Goal: Task Accomplishment & Management: Manage account settings

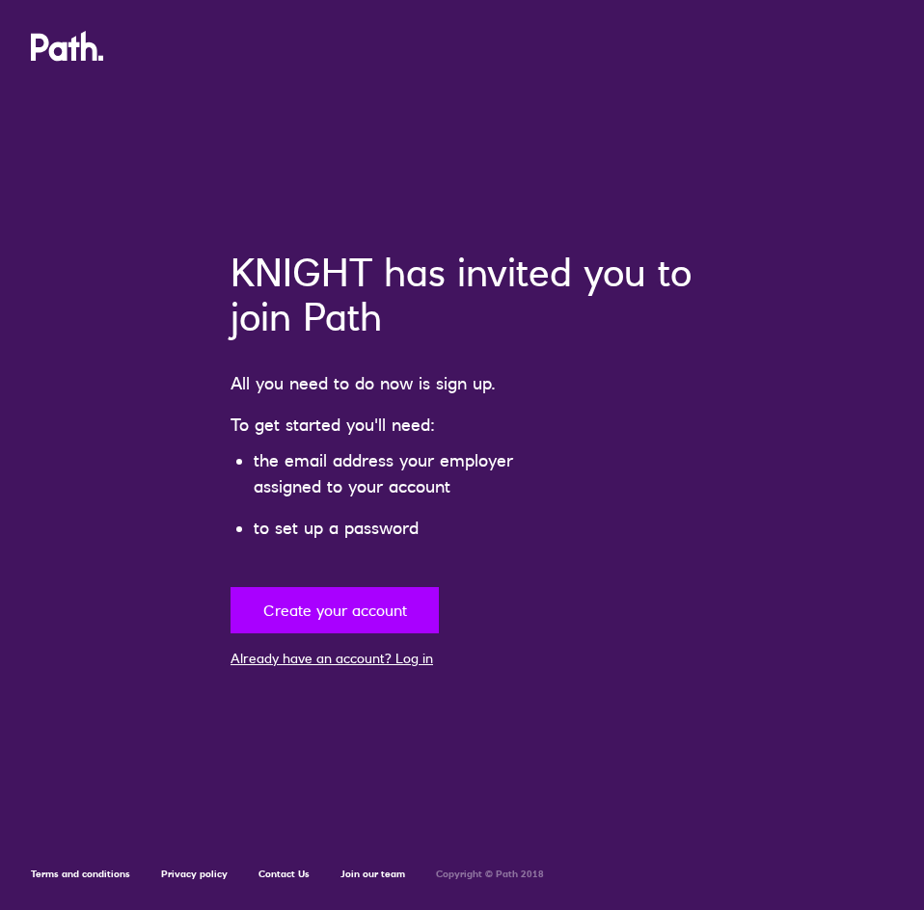
click at [358, 616] on button "Create your account" at bounding box center [334, 610] width 208 height 46
click at [402, 615] on button "Create your account" at bounding box center [334, 610] width 208 height 46
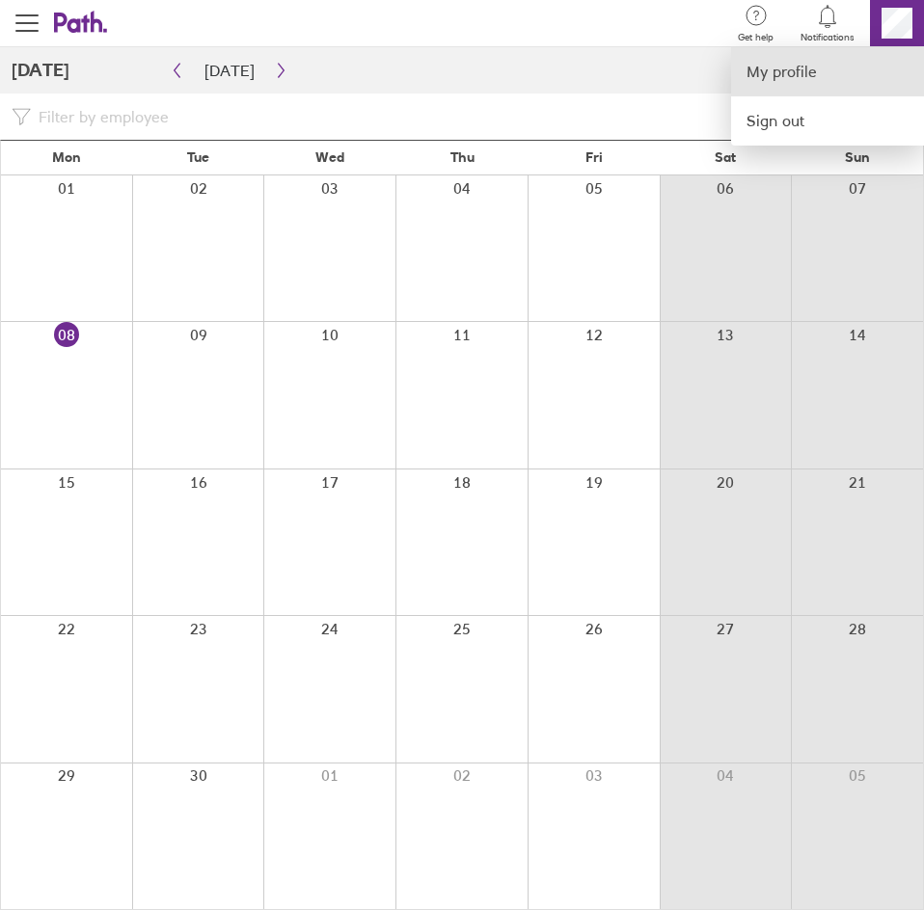
click at [853, 66] on link "My profile" at bounding box center [827, 71] width 193 height 49
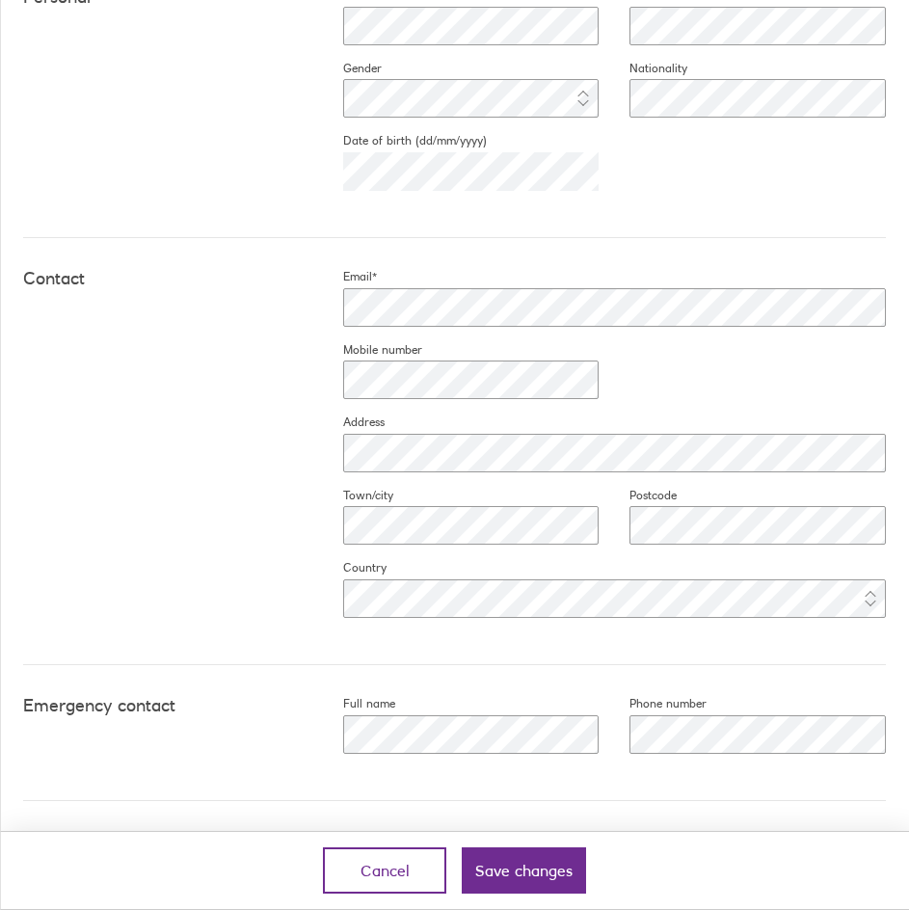
scroll to position [640, 0]
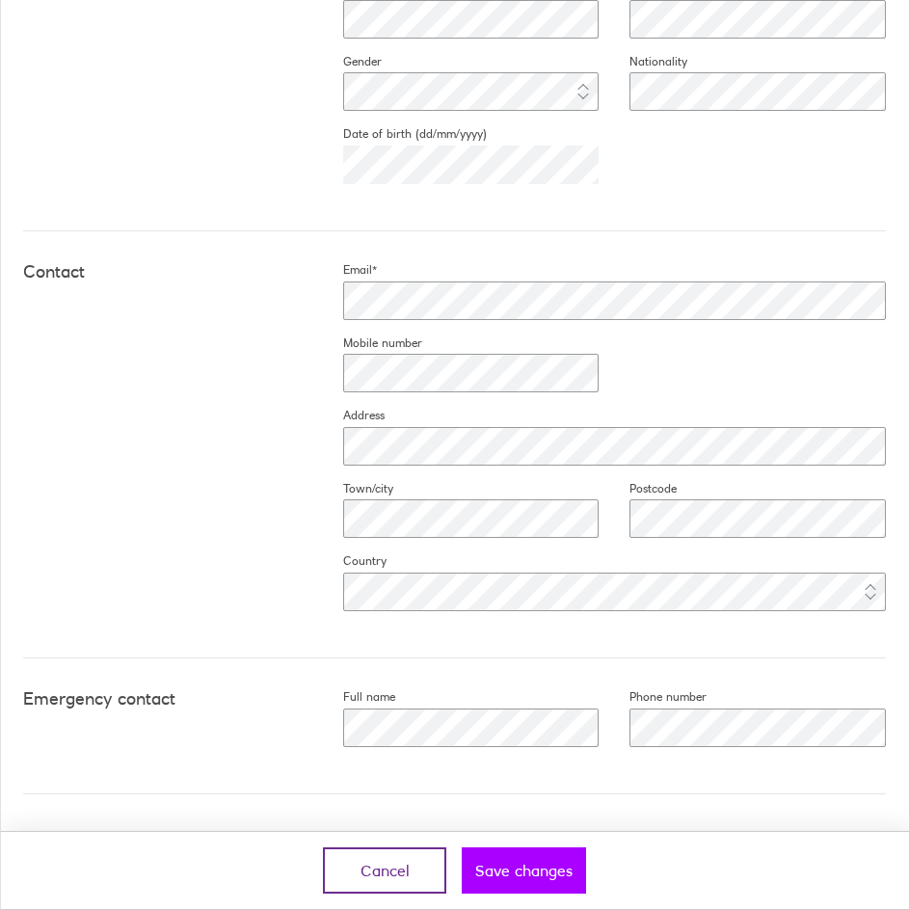
click at [547, 883] on button "Save changes" at bounding box center [524, 870] width 124 height 46
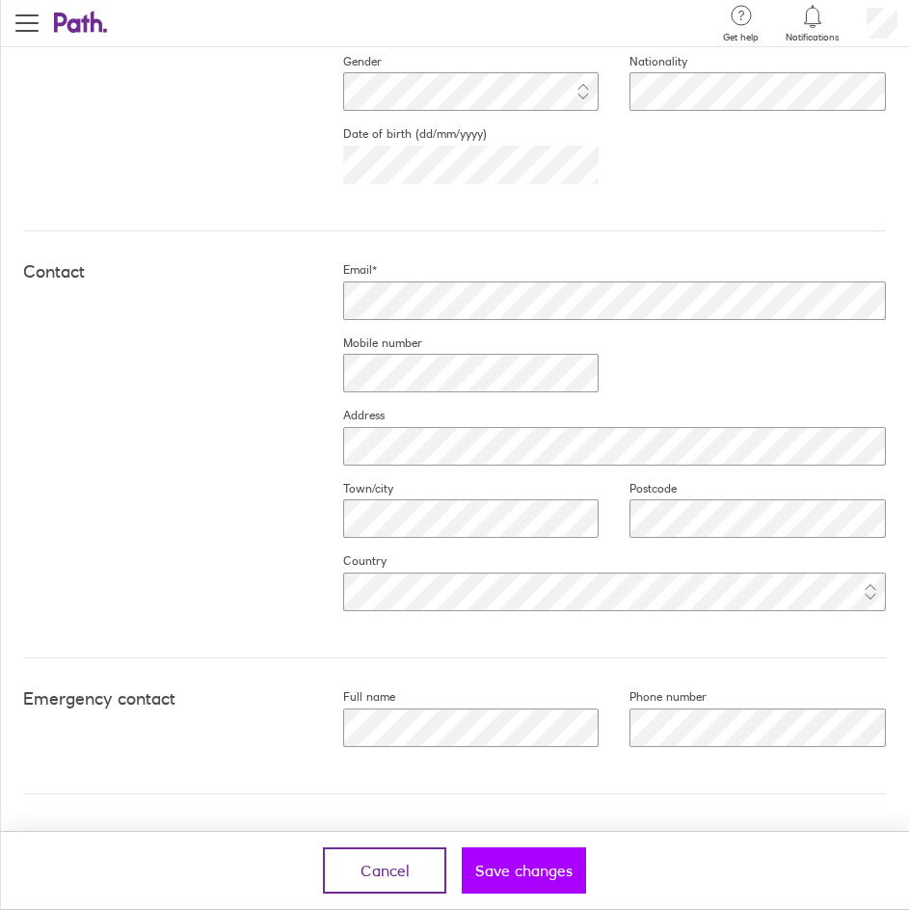
click at [550, 873] on span "Save changes" at bounding box center [523, 870] width 97 height 17
click at [519, 863] on span "Save changes" at bounding box center [523, 870] width 97 height 17
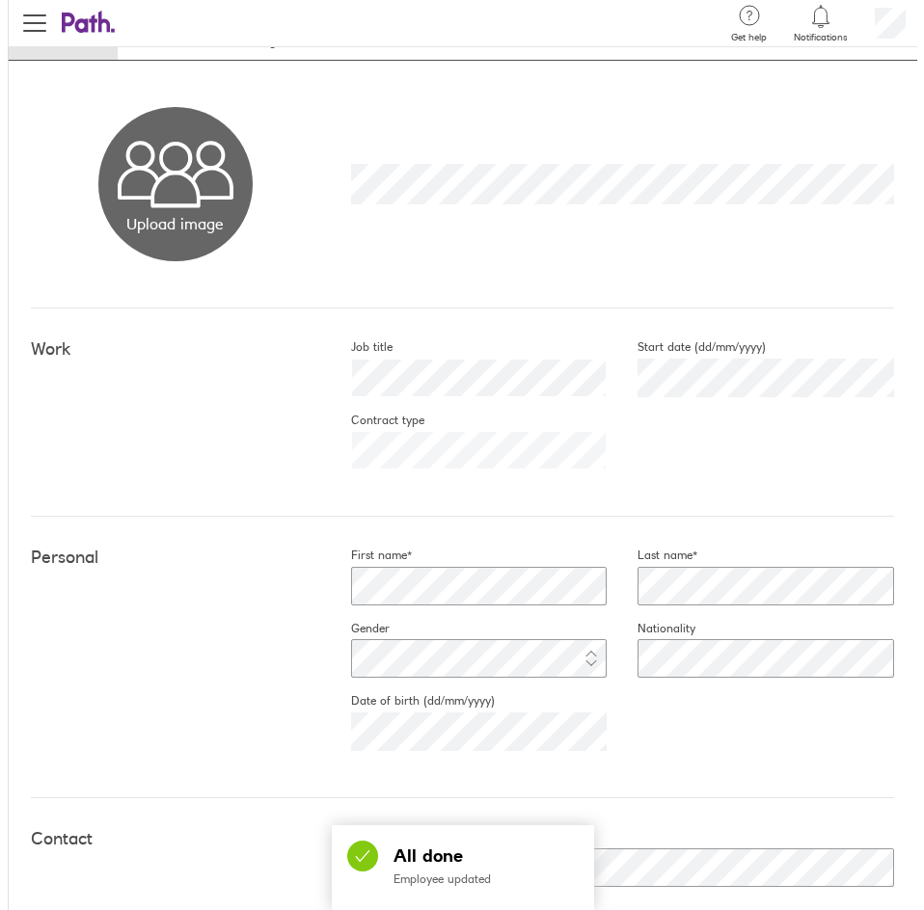
scroll to position [0, 0]
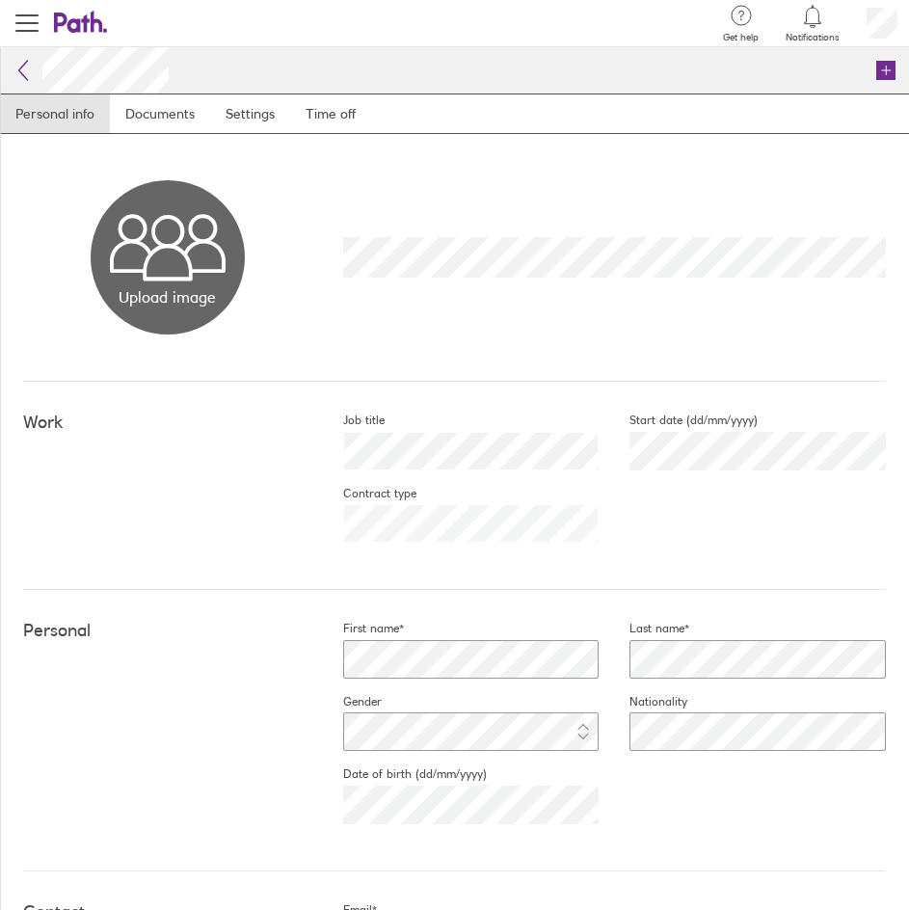
click at [64, 25] on icon at bounding box center [72, 23] width 37 height 20
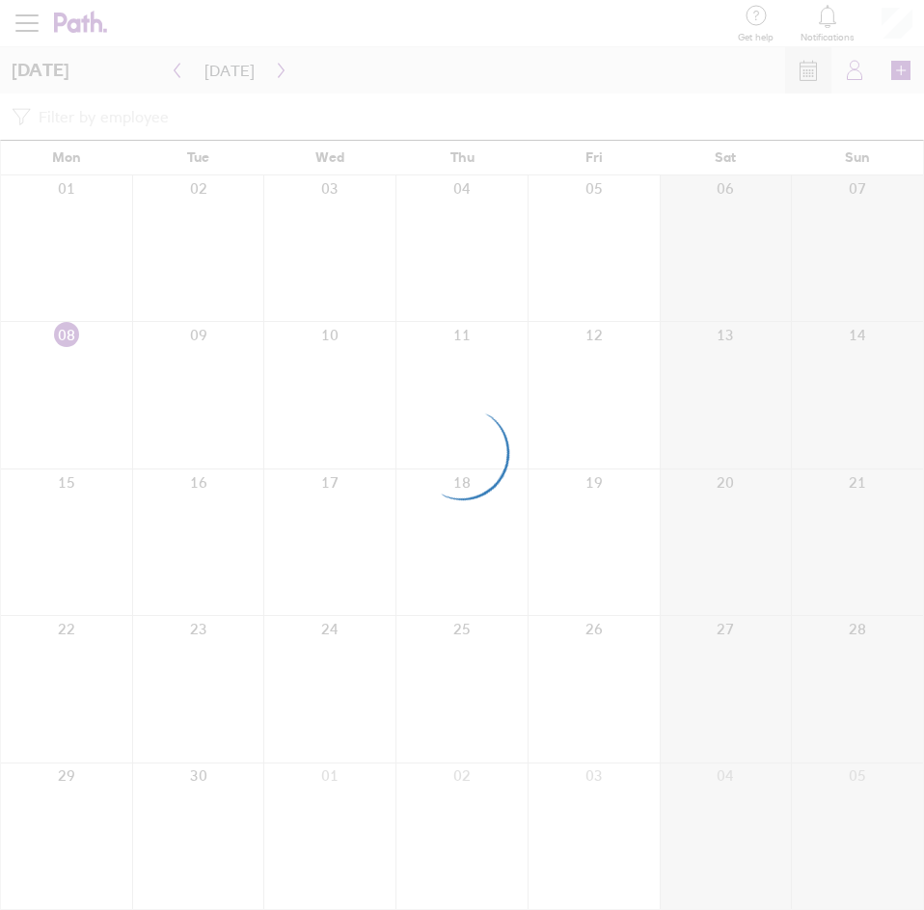
click at [645, 280] on div at bounding box center [462, 455] width 924 height 910
click at [432, 399] on div at bounding box center [462, 455] width 924 height 910
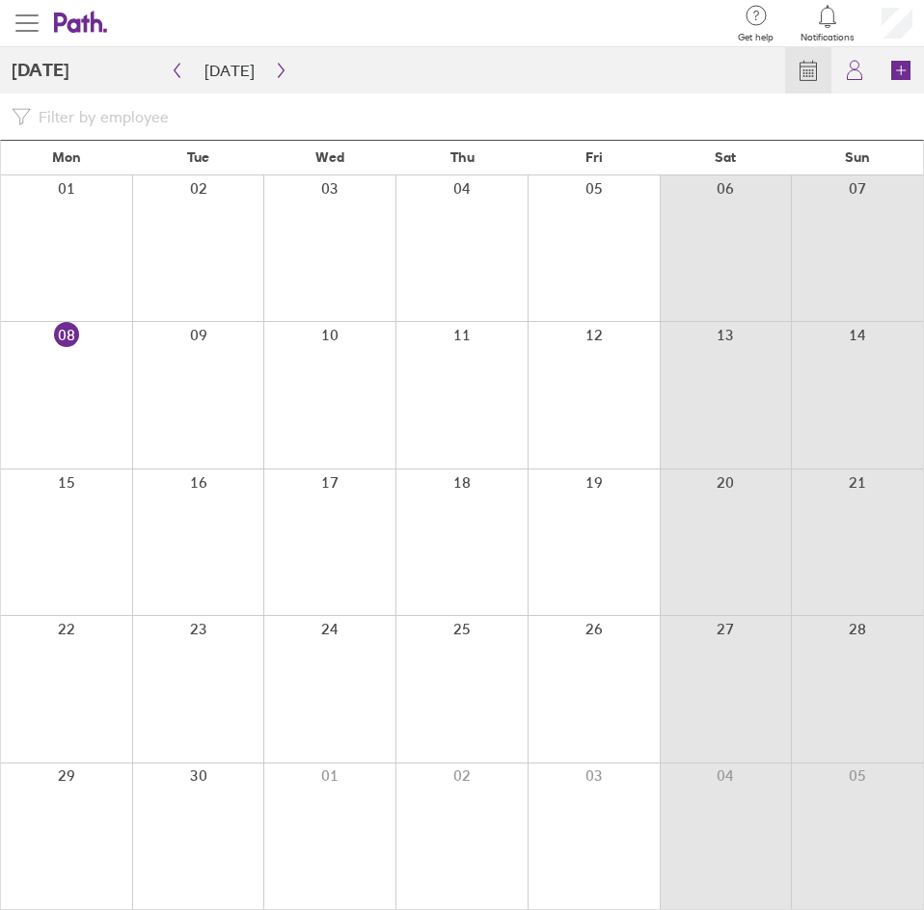
click at [33, 28] on span "button" at bounding box center [26, 23] width 23 height 23
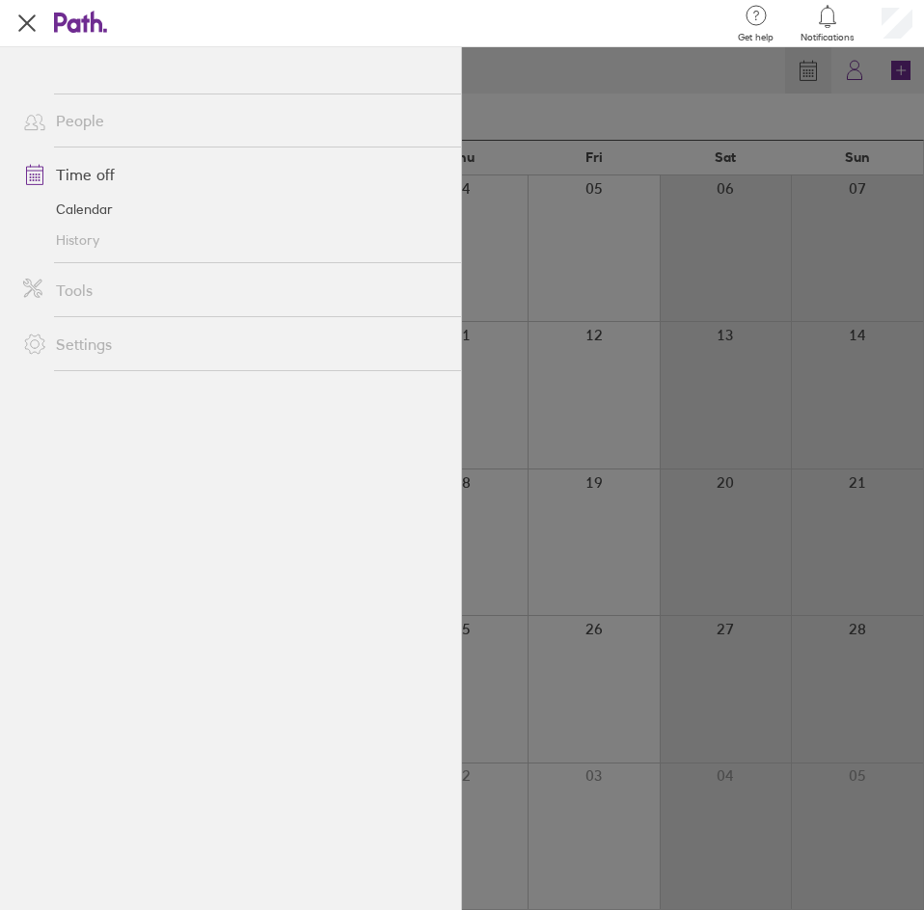
click at [90, 175] on link "Time off" at bounding box center [234, 174] width 453 height 39
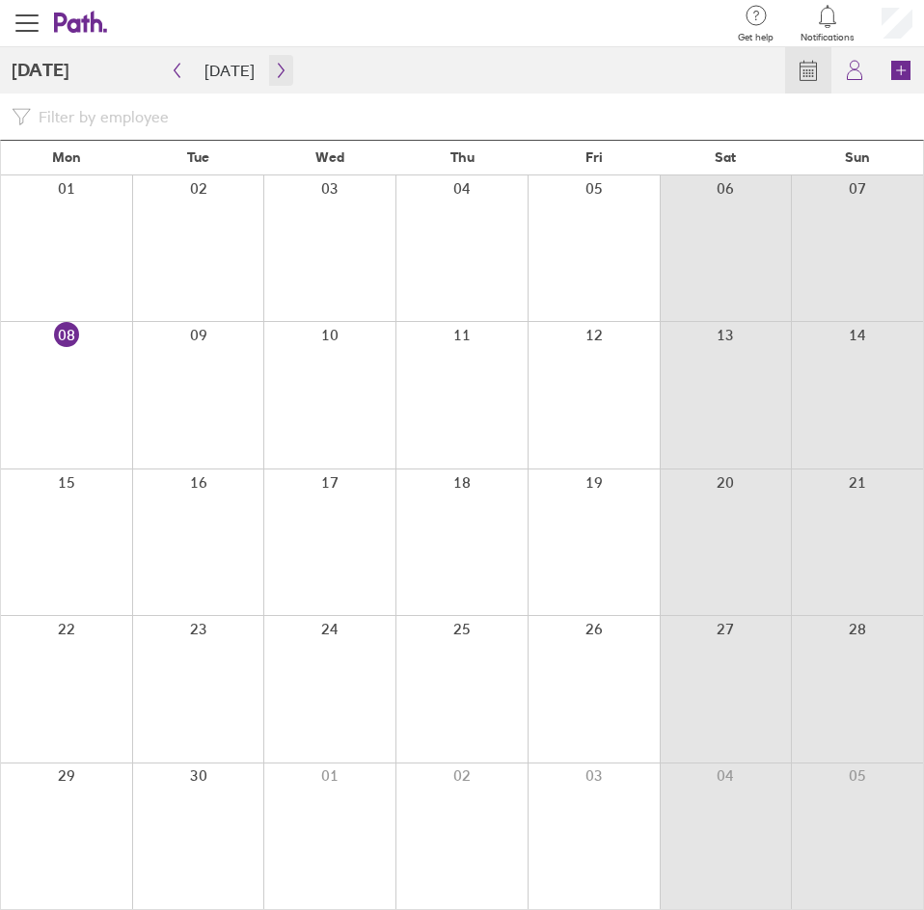
click at [287, 70] on div "Calendar My holidays Book [DATE] [DATE] Mon Tue Wed Thu Fri Sat Sun 01 02 03 04…" at bounding box center [462, 478] width 924 height 863
click at [278, 66] on icon "button" at bounding box center [281, 71] width 6 height 14
